Goal: Task Accomplishment & Management: Use online tool/utility

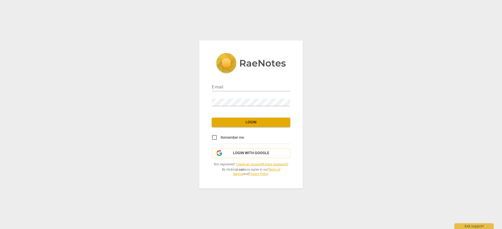
type input "[EMAIL_ADDRESS][DOMAIN_NAME]"
click at [217, 138] on input "Remember me" at bounding box center [214, 137] width 13 height 13
checkbox input "true"
click at [249, 122] on span "Login" at bounding box center [251, 122] width 70 height 5
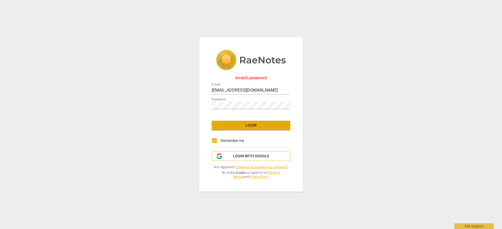
click at [253, 154] on span "Login with Google" at bounding box center [251, 156] width 36 height 5
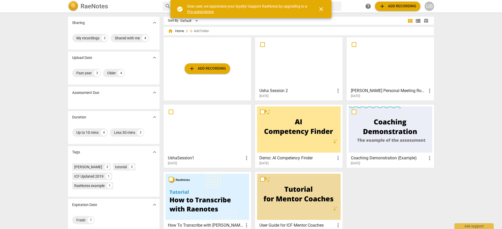
click at [324, 9] on span "close" at bounding box center [321, 9] width 6 height 6
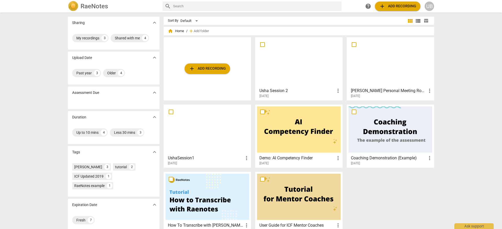
click at [206, 67] on span "add Add recording" at bounding box center [207, 69] width 37 height 6
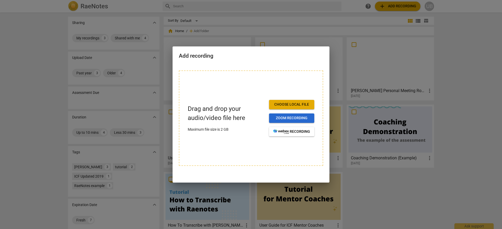
click at [300, 120] on span "Zoom recording" at bounding box center [291, 118] width 37 height 5
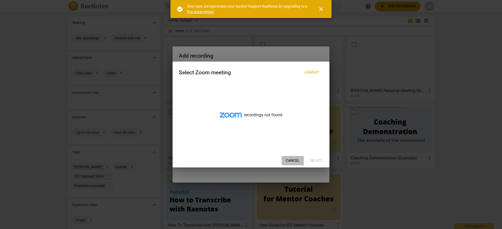
click at [295, 158] on span "Cancel" at bounding box center [293, 160] width 14 height 5
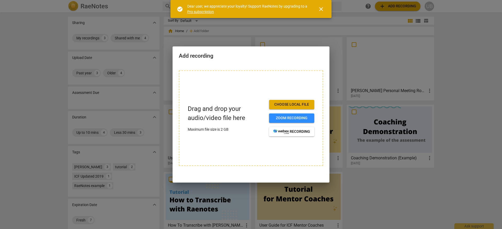
click at [322, 10] on span "close" at bounding box center [321, 9] width 6 height 6
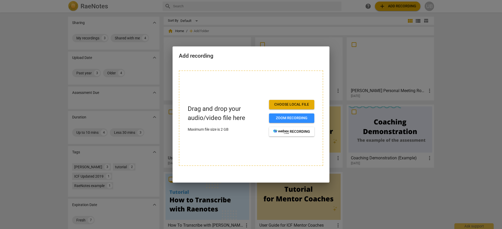
click at [321, 10] on div at bounding box center [251, 114] width 502 height 229
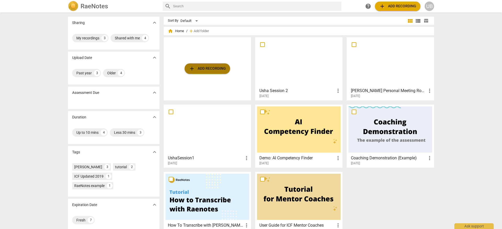
click at [205, 68] on span "add Add recording" at bounding box center [207, 69] width 37 height 6
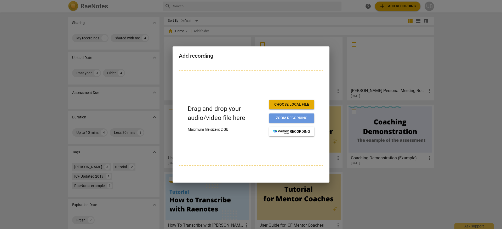
click at [297, 118] on span "Zoom recording" at bounding box center [291, 118] width 37 height 5
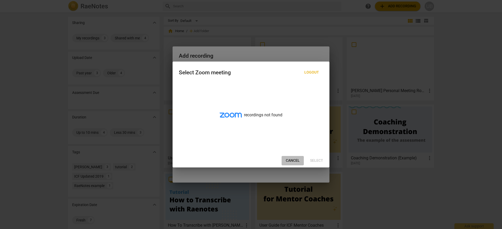
click at [294, 162] on span "Cancel" at bounding box center [293, 160] width 14 height 5
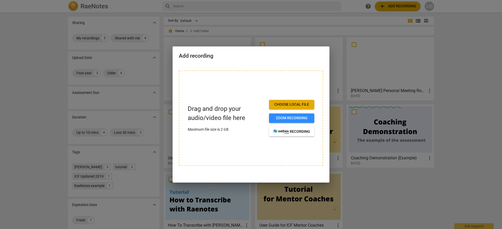
click at [291, 104] on span "Choose local file" at bounding box center [291, 104] width 37 height 5
click at [259, 18] on div at bounding box center [251, 114] width 502 height 229
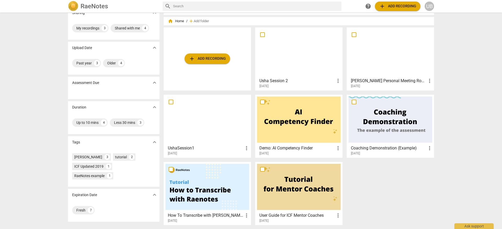
scroll to position [10, 0]
click at [215, 58] on span "add Add recording" at bounding box center [207, 58] width 37 height 6
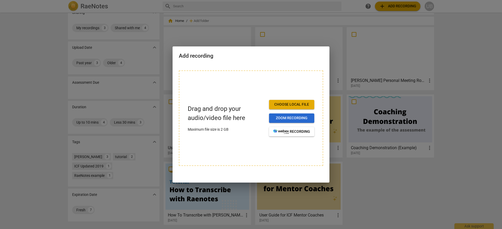
click at [294, 118] on span "Zoom recording" at bounding box center [291, 118] width 37 height 5
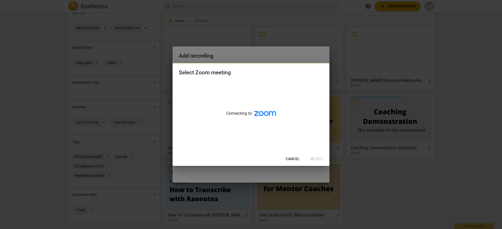
click at [261, 112] on icon at bounding box center [265, 113] width 22 height 5
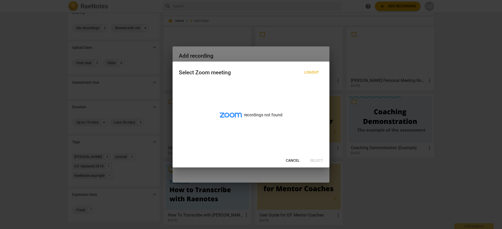
click at [296, 159] on span "Cancel" at bounding box center [293, 160] width 14 height 5
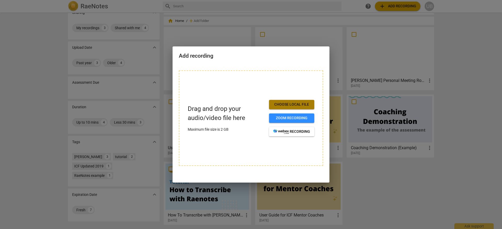
click at [298, 102] on span "Choose local file" at bounding box center [291, 104] width 37 height 5
click at [266, 5] on div at bounding box center [251, 114] width 502 height 229
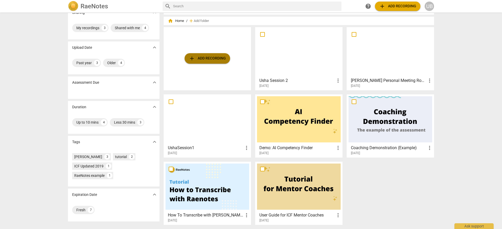
click at [204, 56] on span "add Add recording" at bounding box center [207, 58] width 37 height 6
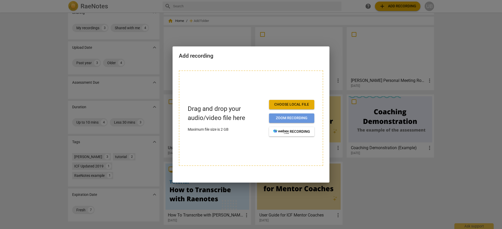
click at [301, 116] on span "Zoom recording" at bounding box center [291, 118] width 37 height 5
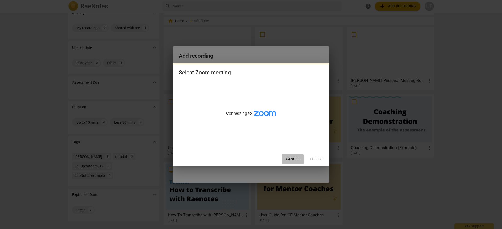
drag, startPoint x: 295, startPoint y: 159, endPoint x: 293, endPoint y: 154, distance: 5.9
click at [295, 159] on span "Cancel" at bounding box center [293, 159] width 14 height 5
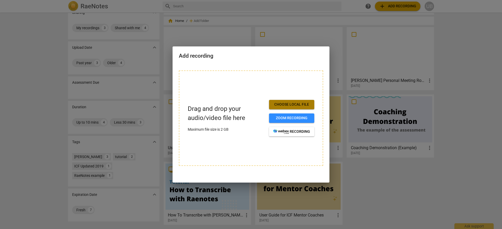
click at [294, 102] on span "Choose local file" at bounding box center [291, 104] width 37 height 5
click at [285, 104] on span "Choose local file" at bounding box center [291, 104] width 37 height 5
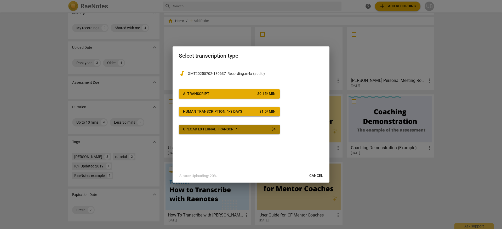
click at [269, 129] on span "Upload external transcript $ 4" at bounding box center [229, 129] width 93 height 5
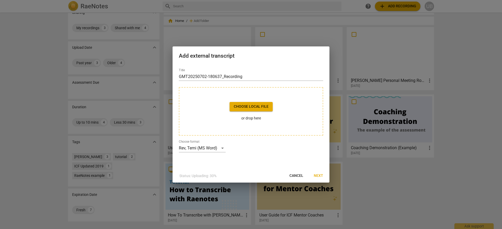
click at [260, 107] on span "Choose local file" at bounding box center [251, 106] width 35 height 5
click at [321, 176] on span "Next" at bounding box center [318, 176] width 9 height 5
click at [252, 120] on p "or drop here" at bounding box center [250, 118] width 43 height 5
click at [321, 176] on span "Next" at bounding box center [318, 176] width 9 height 5
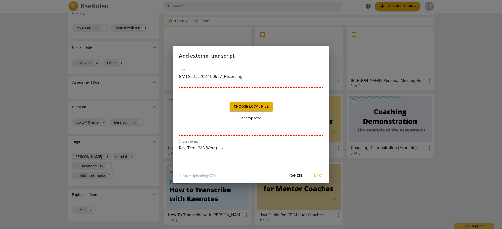
click at [259, 106] on span "Choose local file" at bounding box center [251, 106] width 35 height 5
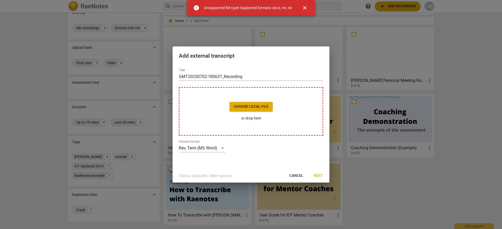
click at [307, 8] on span "close" at bounding box center [305, 8] width 6 height 6
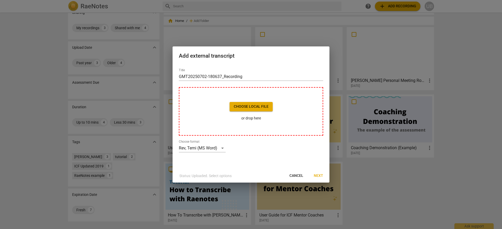
click at [255, 106] on span "Choose local file" at bounding box center [251, 106] width 35 height 5
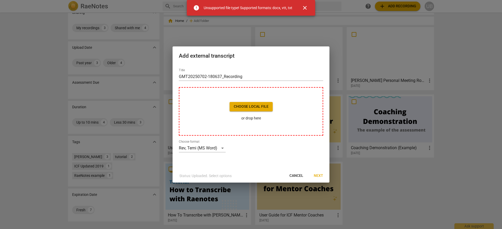
click at [303, 9] on span "close" at bounding box center [305, 8] width 6 height 6
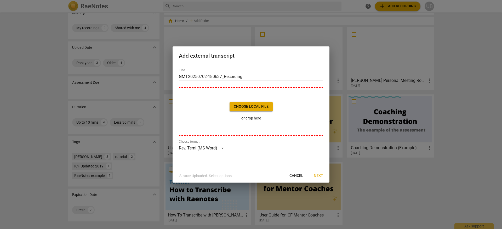
click at [300, 174] on span "Cancel" at bounding box center [296, 176] width 14 height 5
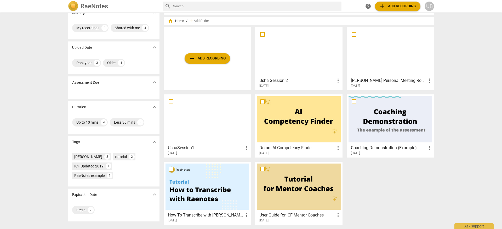
click at [198, 58] on span "add Add recording" at bounding box center [207, 58] width 37 height 6
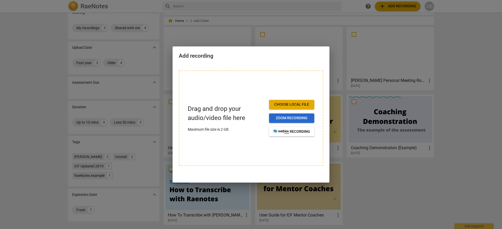
click at [298, 118] on span "Zoom recording" at bounding box center [291, 118] width 37 height 5
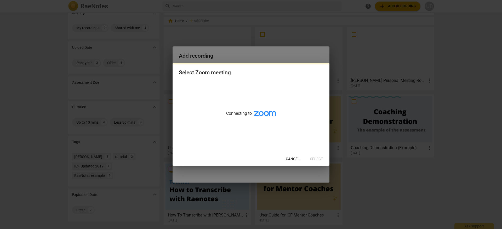
click at [269, 116] on div "Connecting to" at bounding box center [251, 117] width 157 height 72
click at [269, 115] on icon at bounding box center [265, 113] width 22 height 5
click at [293, 159] on span "Cancel" at bounding box center [293, 159] width 14 height 5
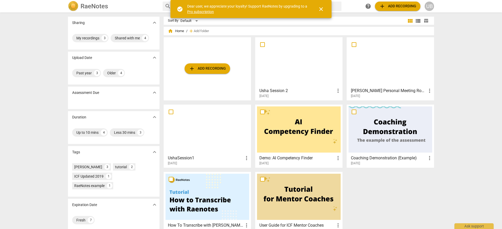
click at [208, 68] on span "add Add recording" at bounding box center [207, 69] width 37 height 6
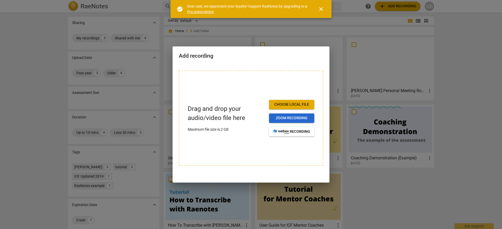
click at [298, 115] on button "Zoom recording" at bounding box center [291, 118] width 45 height 9
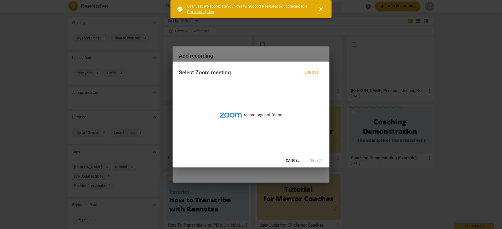
click at [322, 9] on span "close" at bounding box center [321, 9] width 6 height 6
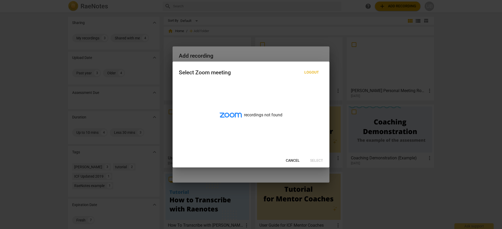
click at [248, 112] on div "recordings not found" at bounding box center [251, 119] width 157 height 72
click at [295, 159] on span "Cancel" at bounding box center [293, 160] width 14 height 5
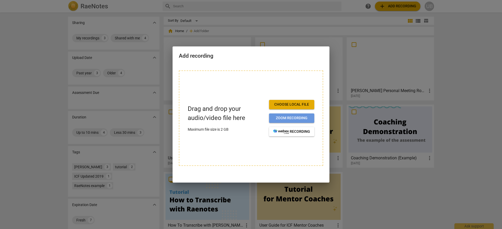
click at [292, 121] on button "Zoom recording" at bounding box center [291, 118] width 45 height 9
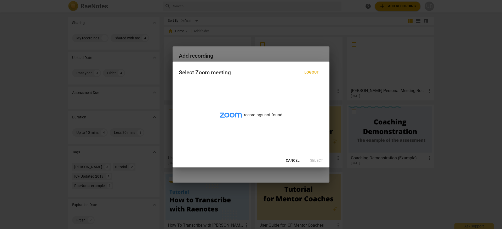
click at [294, 159] on span "Cancel" at bounding box center [293, 160] width 14 height 5
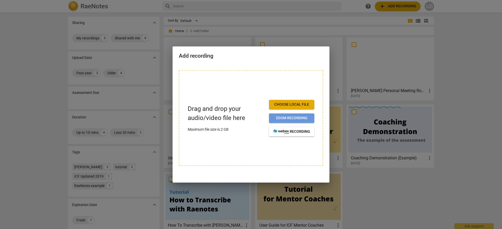
click at [297, 118] on span "Zoom recording" at bounding box center [291, 118] width 37 height 5
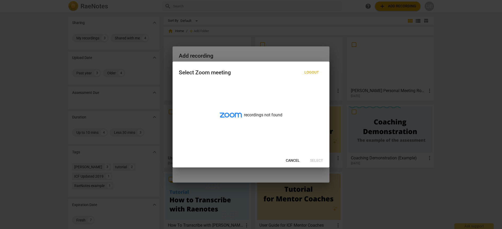
click at [295, 160] on span "Cancel" at bounding box center [293, 160] width 14 height 5
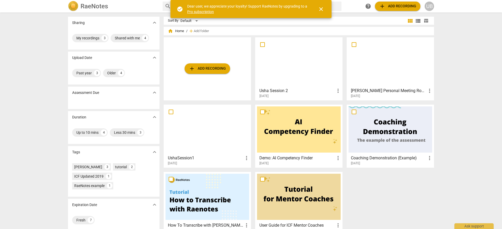
click at [206, 66] on span "add Add recording" at bounding box center [207, 69] width 37 height 6
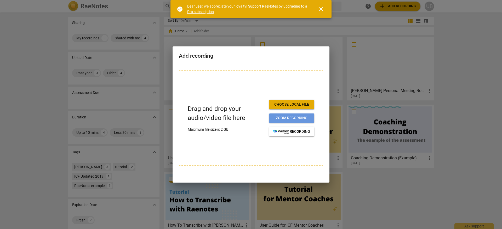
click at [299, 117] on span "Zoom recording" at bounding box center [291, 118] width 37 height 5
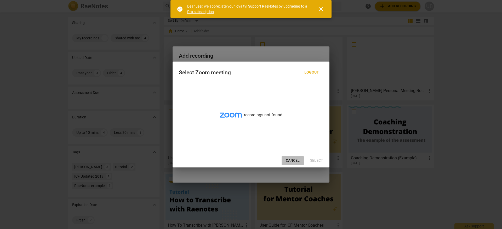
click at [294, 160] on span "Cancel" at bounding box center [293, 160] width 14 height 5
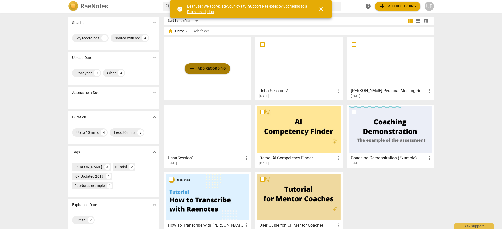
click at [219, 66] on span "add Add recording" at bounding box center [207, 69] width 37 height 6
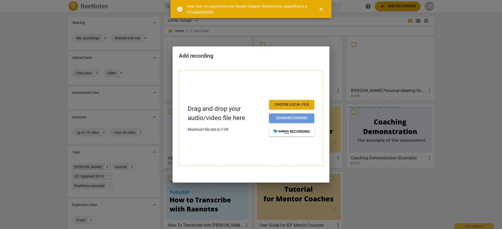
click at [302, 120] on span "Zoom recording" at bounding box center [291, 118] width 37 height 5
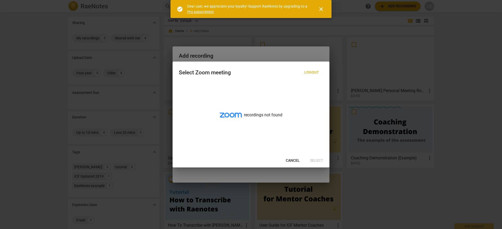
click at [292, 158] on span "Cancel" at bounding box center [293, 160] width 14 height 5
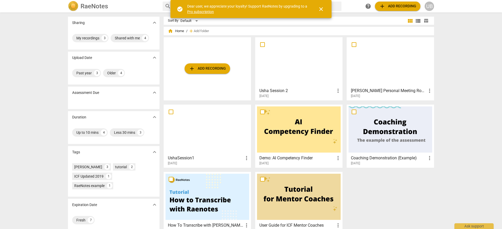
click at [319, 10] on span "close" at bounding box center [321, 9] width 6 height 6
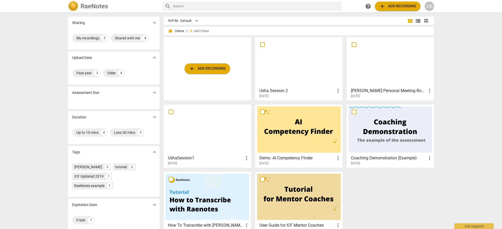
click at [207, 68] on span "add Add recording" at bounding box center [207, 69] width 37 height 6
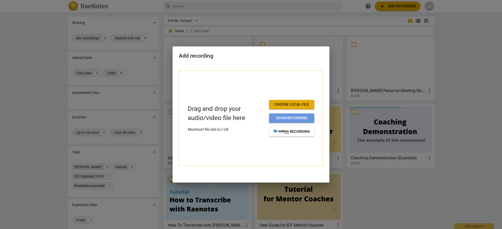
click at [287, 118] on span "Zoom recording" at bounding box center [291, 118] width 37 height 5
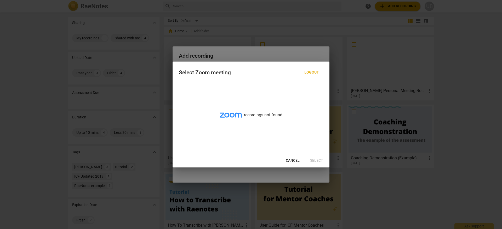
click at [296, 159] on span "Cancel" at bounding box center [293, 160] width 14 height 5
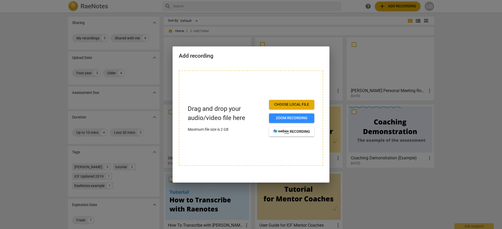
click at [227, 22] on div at bounding box center [251, 114] width 502 height 229
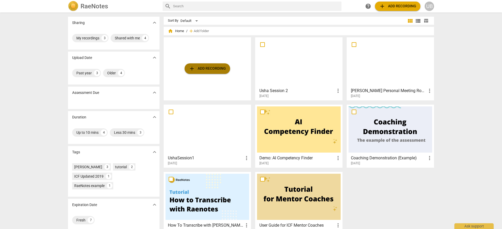
click at [213, 65] on button "add Add recording" at bounding box center [207, 69] width 45 height 10
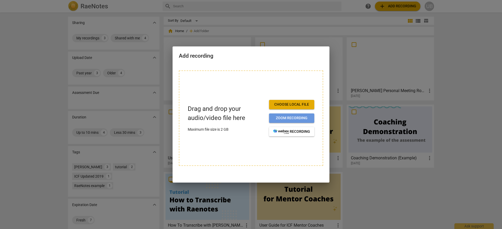
click at [308, 118] on span "Zoom recording" at bounding box center [291, 118] width 37 height 5
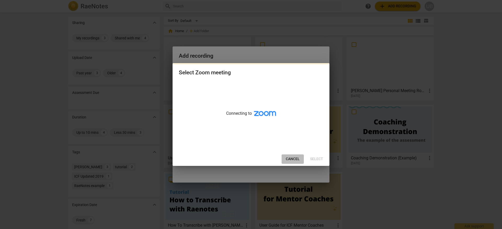
click at [295, 158] on span "Cancel" at bounding box center [293, 159] width 14 height 5
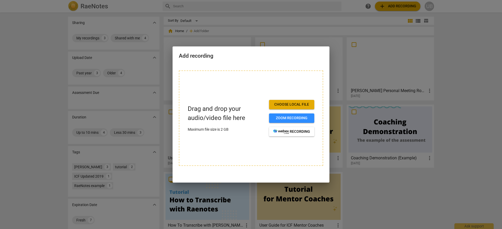
click at [234, 34] on div at bounding box center [251, 114] width 502 height 229
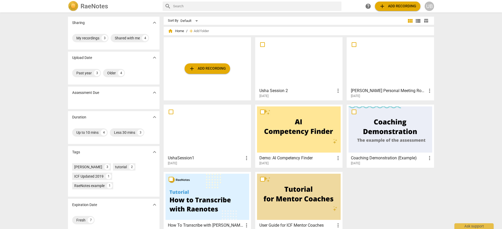
click at [206, 66] on span "add Add recording" at bounding box center [207, 69] width 37 height 6
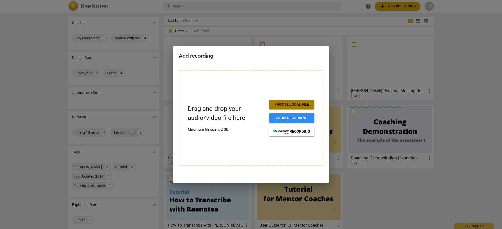
click at [288, 102] on span "Choose local file" at bounding box center [291, 104] width 37 height 5
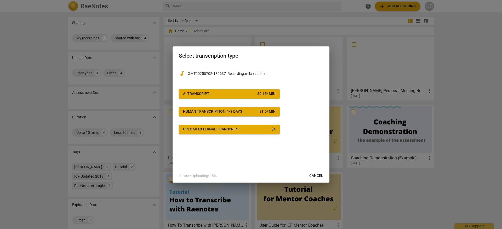
click at [251, 130] on span "Upload external transcript $ 4" at bounding box center [229, 129] width 93 height 5
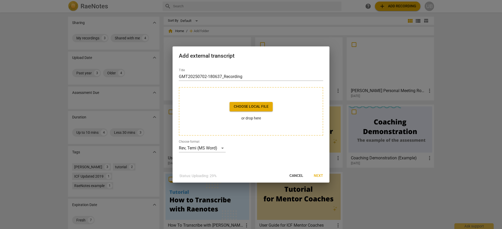
click at [255, 120] on p "or drop here" at bounding box center [250, 118] width 43 height 5
click at [318, 174] on span "Next" at bounding box center [318, 176] width 9 height 5
click at [250, 117] on p "or drop here" at bounding box center [250, 118] width 43 height 5
click at [221, 148] on div "Rev, Temi (MS Word)" at bounding box center [202, 148] width 47 height 8
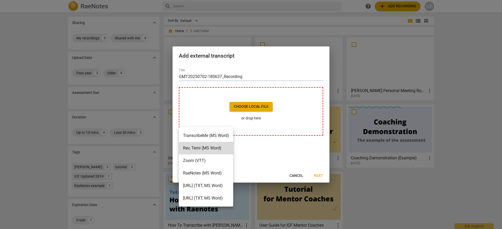
click at [274, 157] on div at bounding box center [251, 114] width 502 height 229
